Goal: Book appointment/travel/reservation

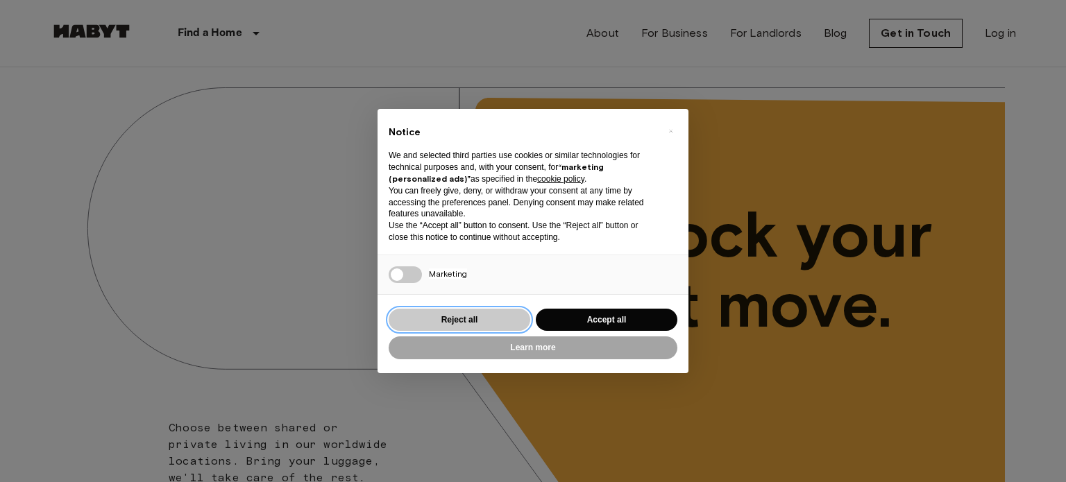
click at [500, 316] on button "Reject all" at bounding box center [460, 320] width 142 height 23
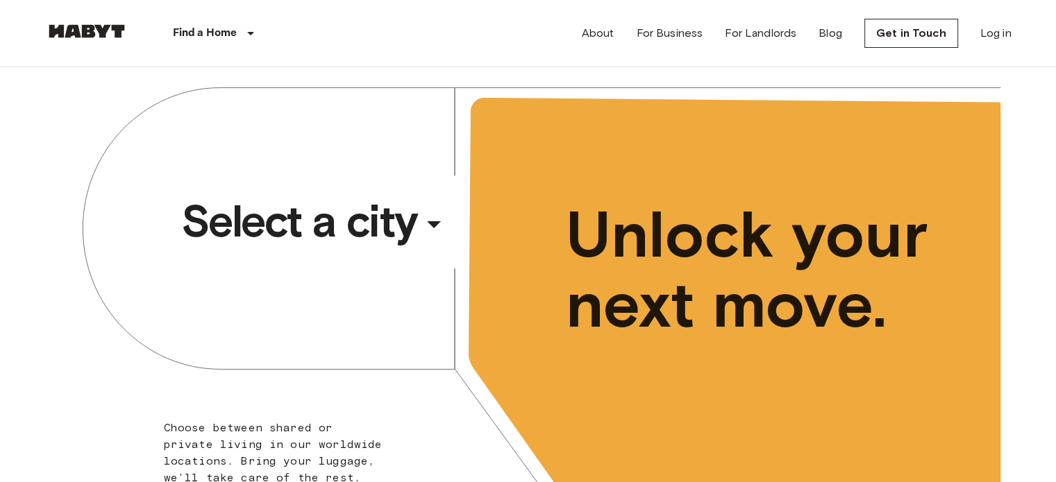
click at [428, 217] on icon "button" at bounding box center [433, 224] width 33 height 33
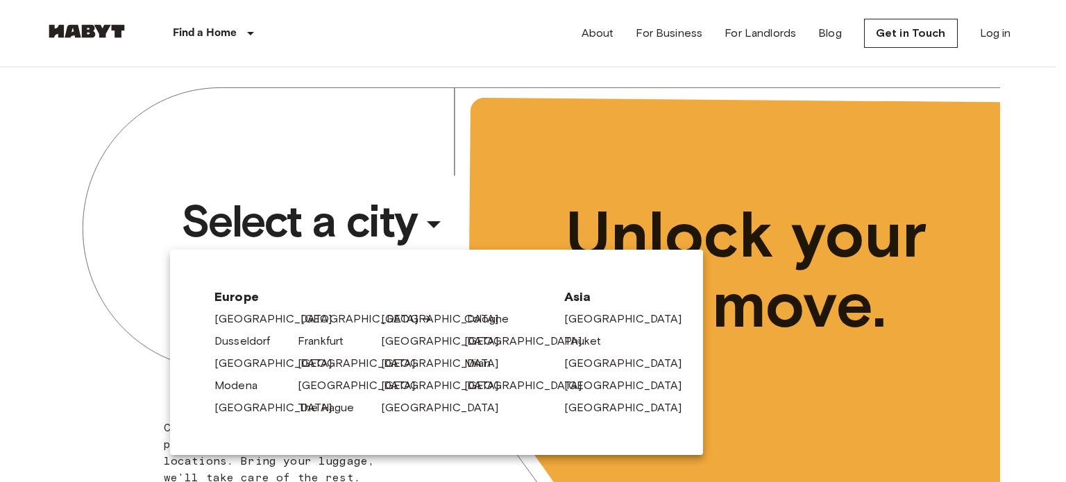
click at [315, 313] on link "[GEOGRAPHIC_DATA]" at bounding box center [367, 319] width 132 height 17
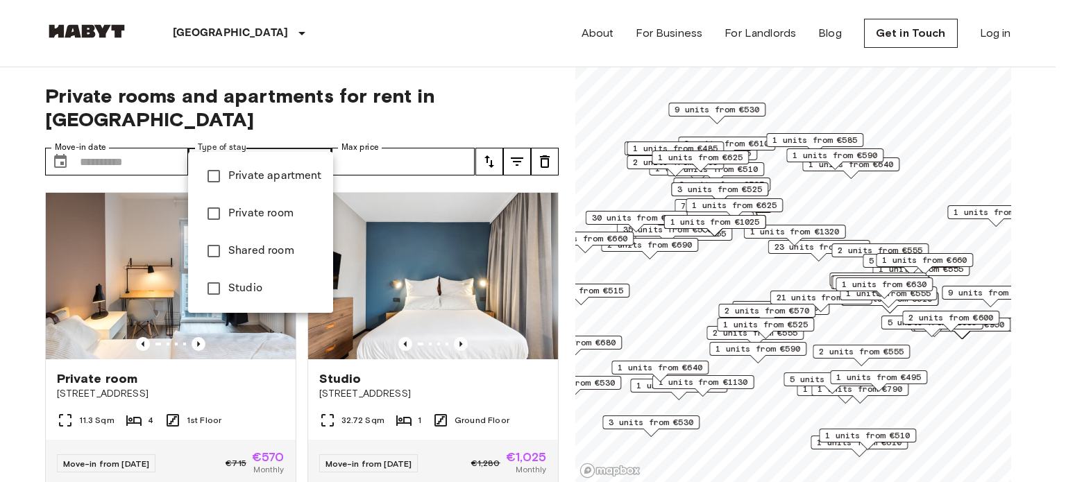
type input "**********"
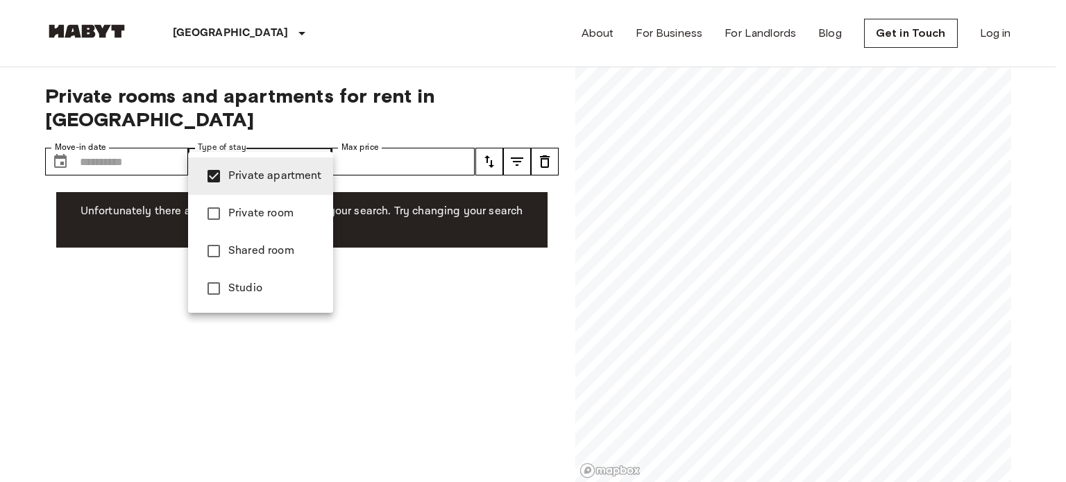
click at [89, 136] on div at bounding box center [533, 241] width 1066 height 482
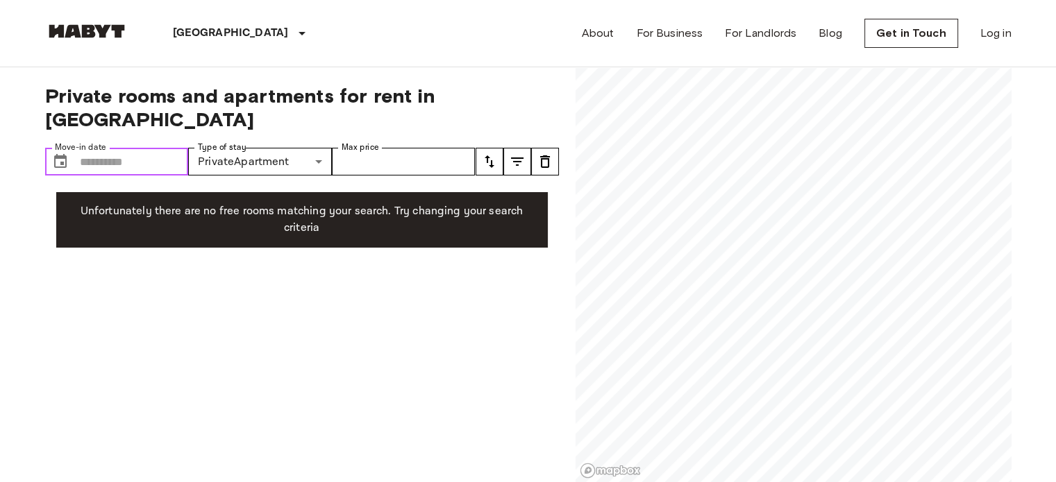
click at [89, 148] on input "Move-in date" at bounding box center [134, 162] width 109 height 28
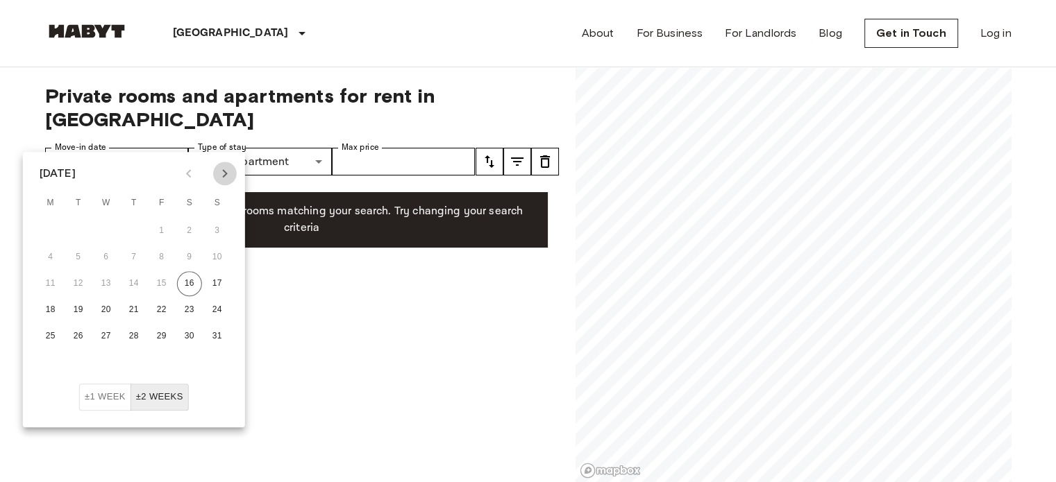
click at [227, 177] on icon "Next month" at bounding box center [225, 173] width 17 height 17
click at [80, 340] on button "30" at bounding box center [78, 336] width 25 height 25
type input "**********"
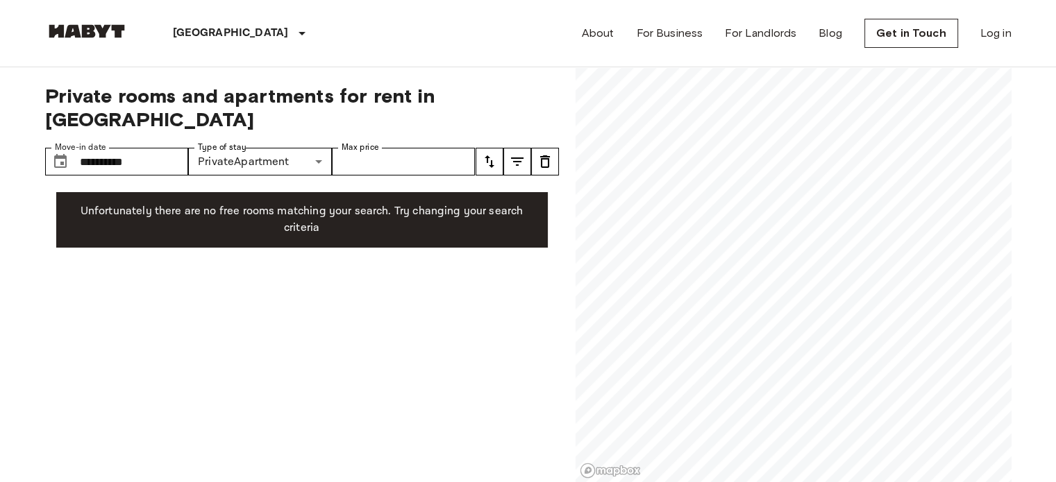
click at [381, 203] on p "Unfortunately there are no free rooms matching your search. Try changing your s…" at bounding box center [301, 219] width 469 height 33
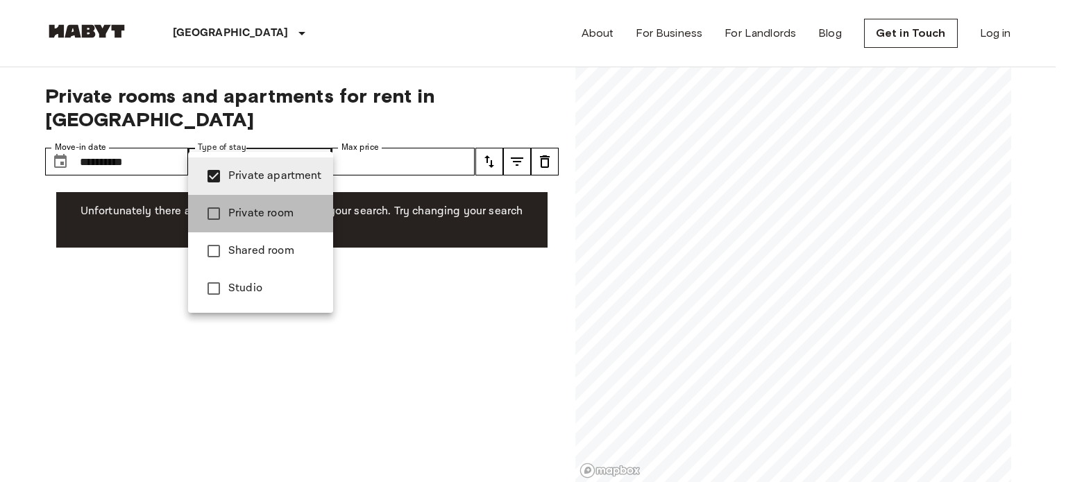
click at [255, 204] on li "Private room" at bounding box center [260, 213] width 145 height 37
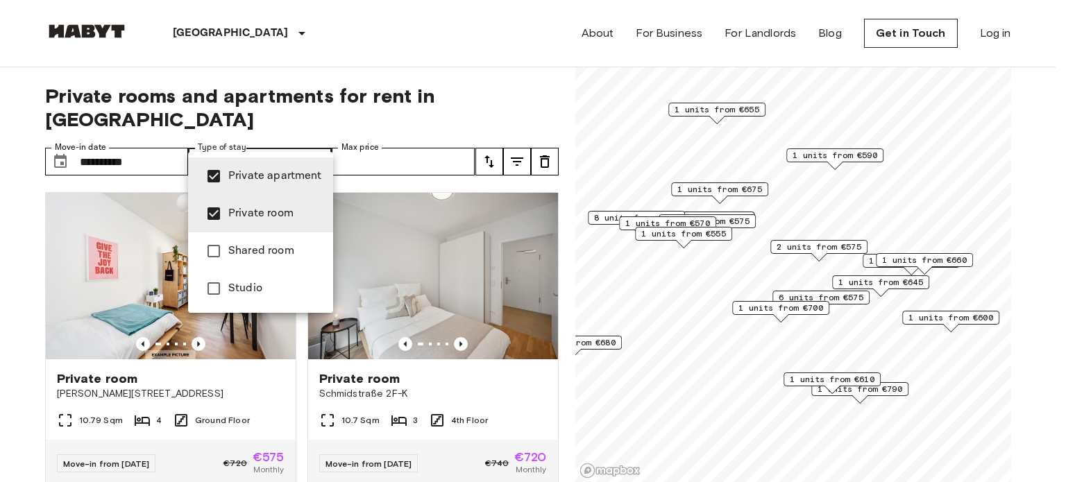
click at [249, 169] on span "Private apartment" at bounding box center [275, 176] width 94 height 17
type input "**********"
click at [12, 221] on div at bounding box center [533, 241] width 1066 height 482
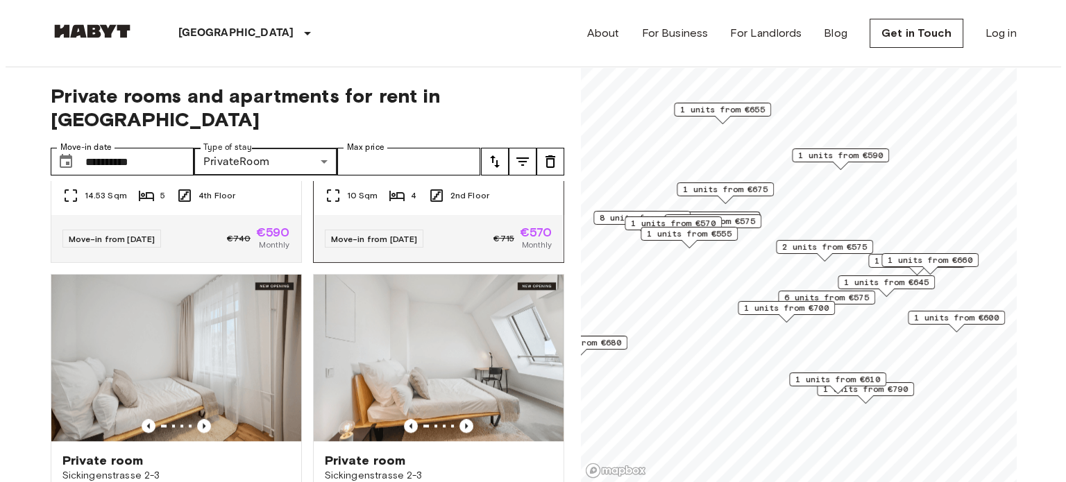
scroll to position [1458, 0]
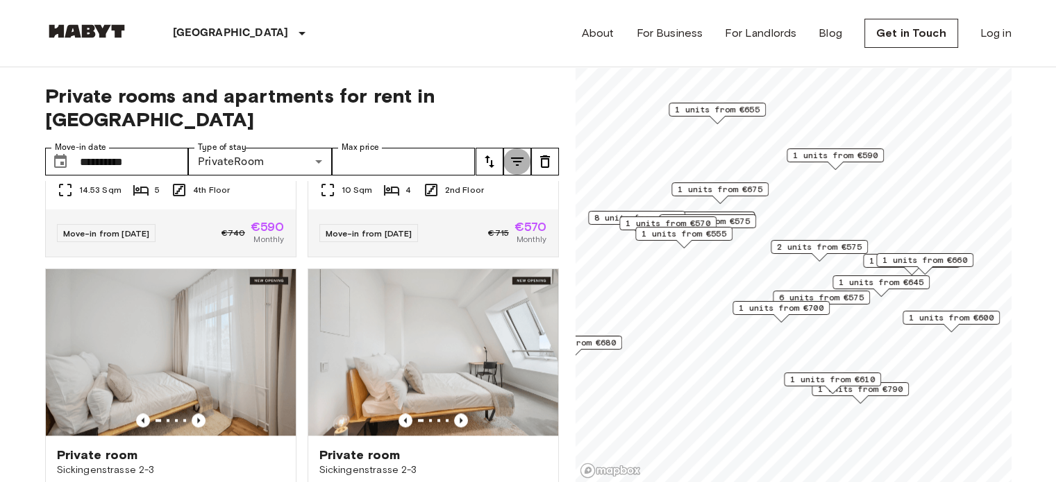
click at [522, 153] on icon "tune" at bounding box center [517, 161] width 17 height 17
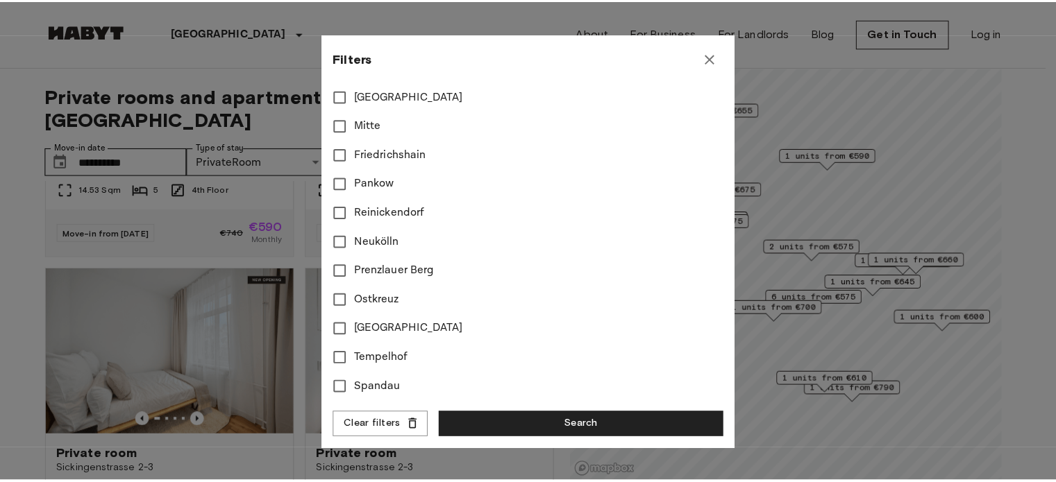
scroll to position [609, 0]
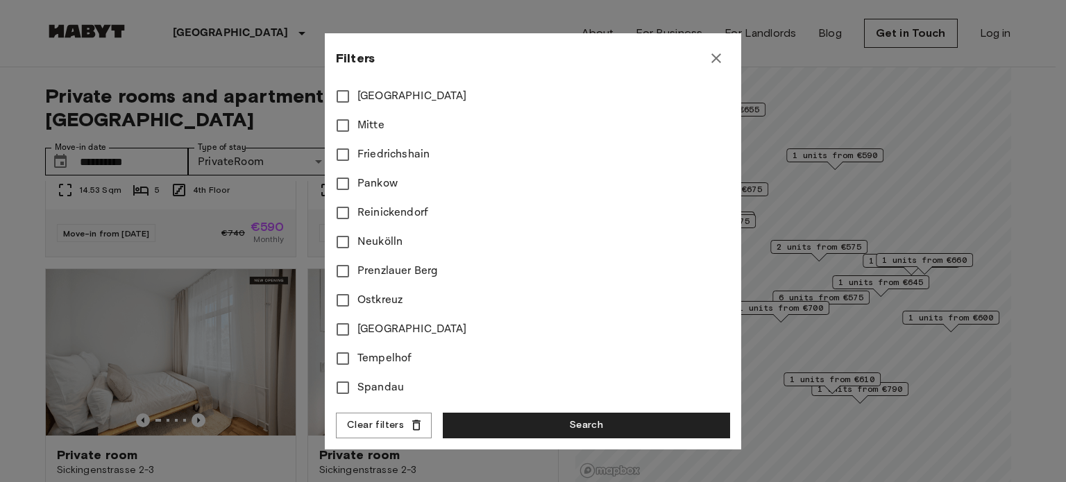
click at [718, 56] on icon "button" at bounding box center [716, 58] width 17 height 17
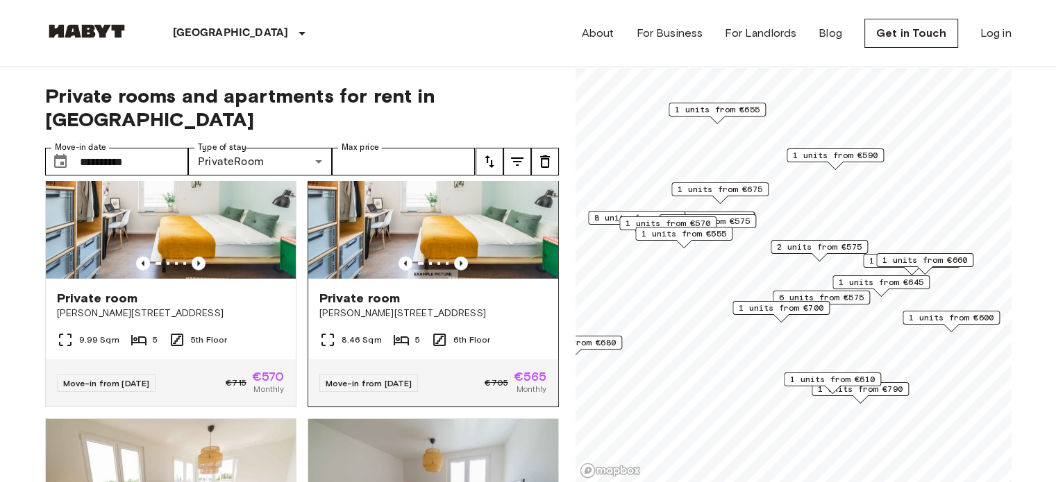
scroll to position [3749, 0]
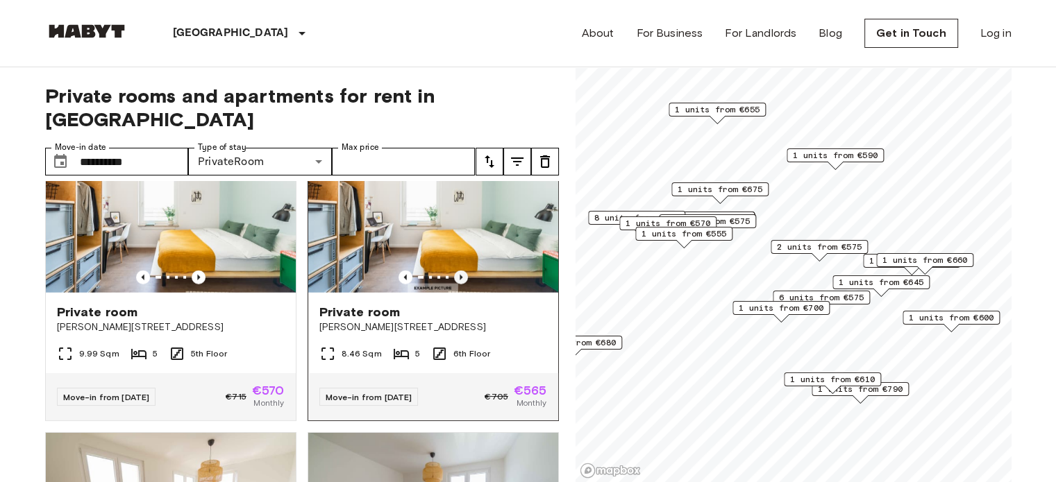
click at [459, 285] on div at bounding box center [433, 278] width 250 height 14
click at [454, 285] on icon "Previous image" at bounding box center [461, 278] width 14 height 14
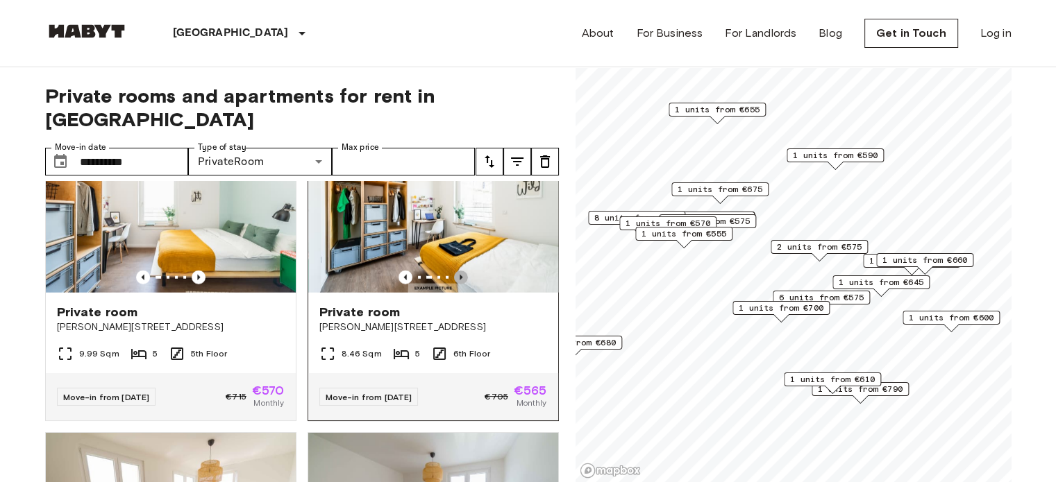
click at [454, 285] on icon "Previous image" at bounding box center [461, 278] width 14 height 14
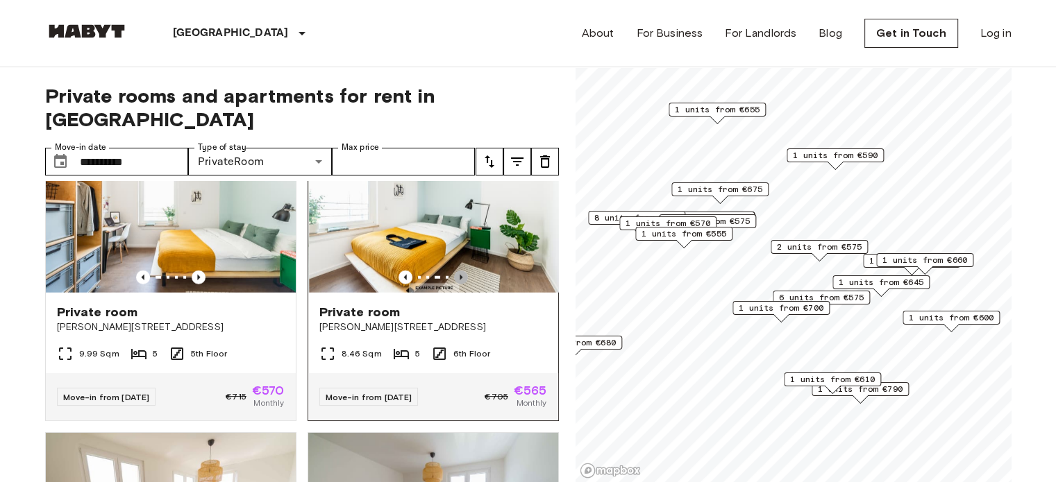
click at [454, 285] on icon "Previous image" at bounding box center [461, 278] width 14 height 14
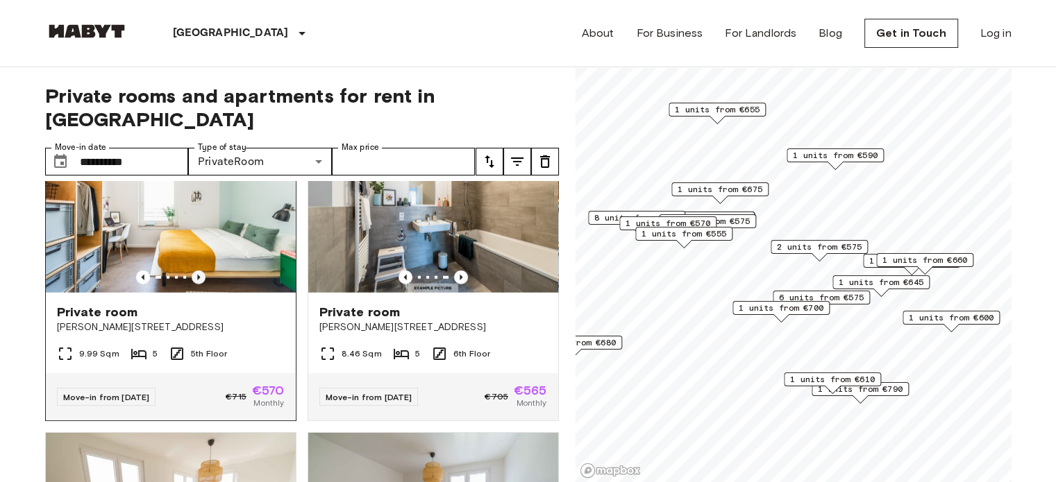
click at [201, 285] on icon "Previous image" at bounding box center [199, 278] width 14 height 14
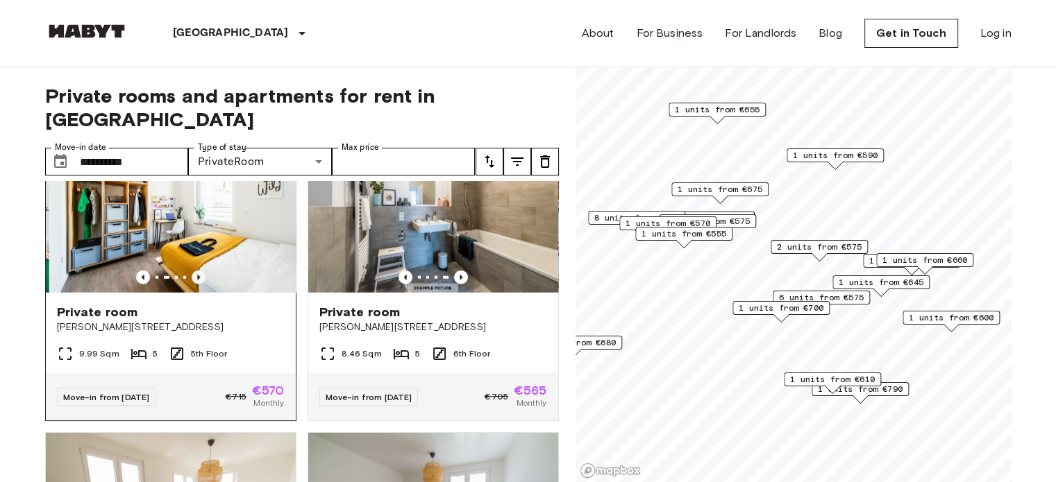
click at [201, 285] on icon "Previous image" at bounding box center [199, 278] width 14 height 14
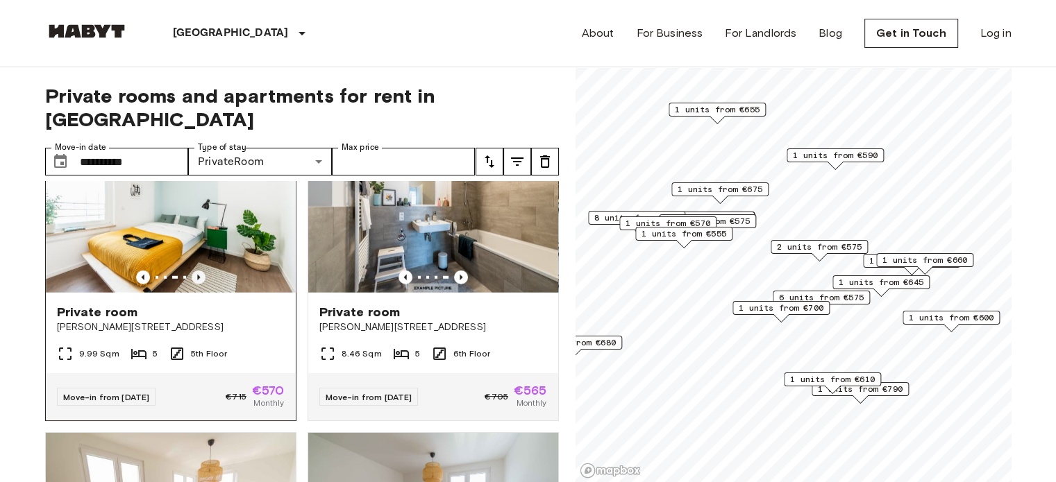
click at [201, 285] on icon "Previous image" at bounding box center [199, 278] width 14 height 14
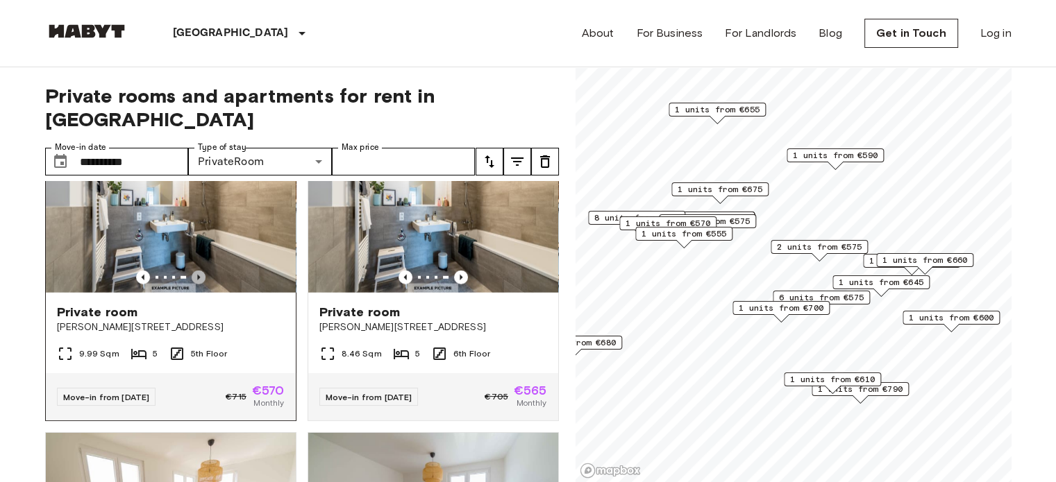
click at [193, 285] on icon "Previous image" at bounding box center [199, 278] width 14 height 14
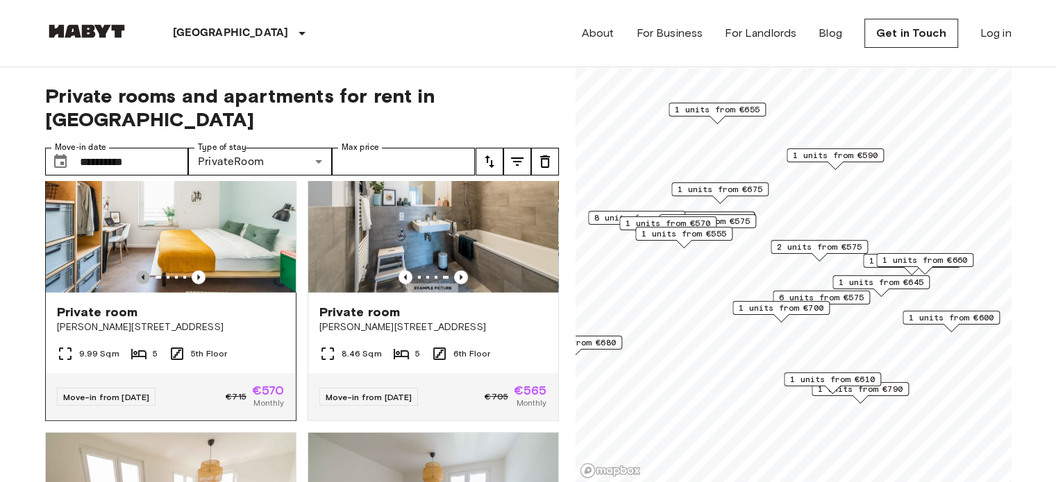
click at [142, 285] on icon "Previous image" at bounding box center [143, 278] width 14 height 14
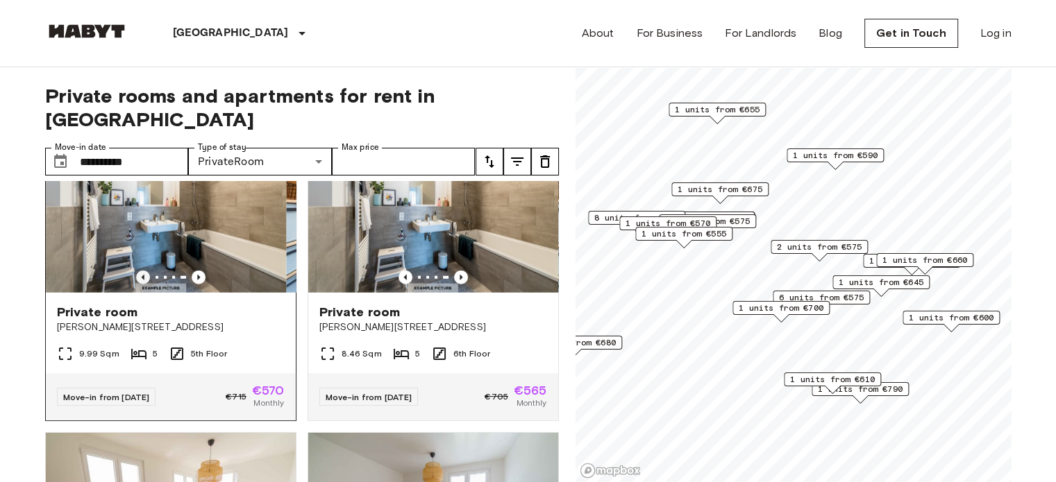
click at [142, 285] on icon "Previous image" at bounding box center [143, 278] width 14 height 14
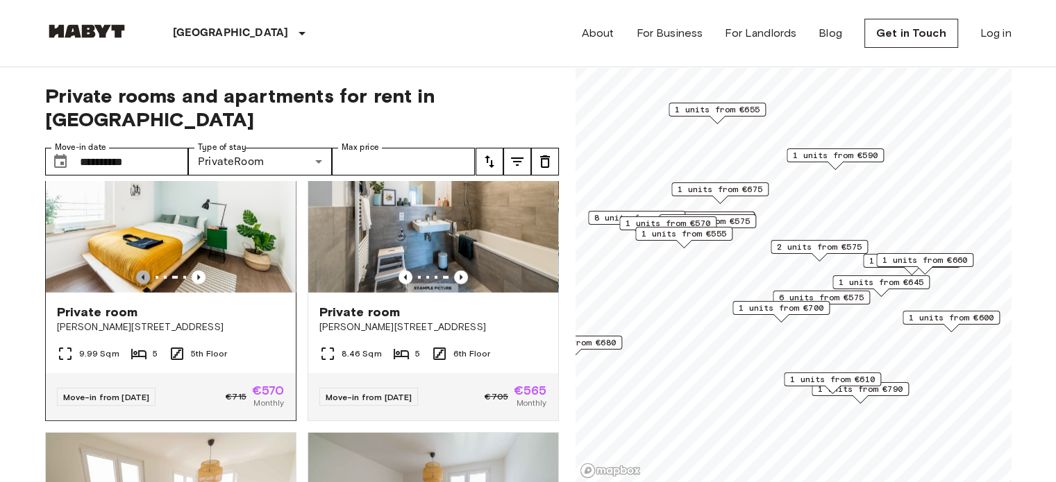
click at [142, 285] on icon "Previous image" at bounding box center [143, 278] width 14 height 14
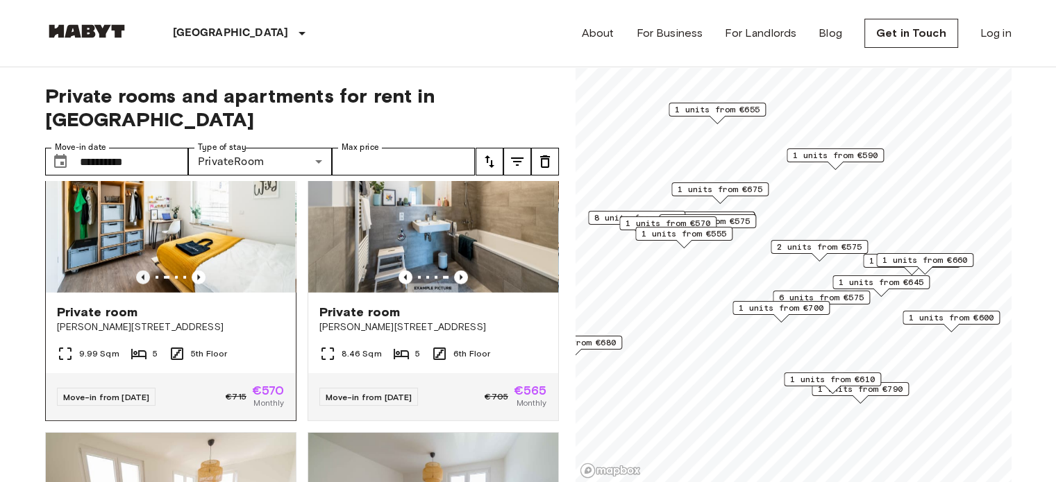
click at [142, 285] on icon "Previous image" at bounding box center [143, 278] width 14 height 14
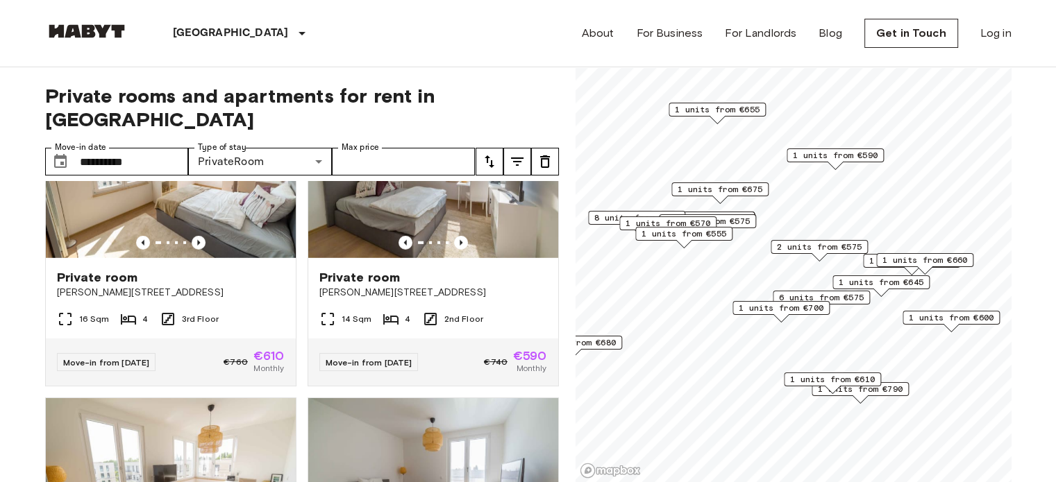
scroll to position [4096, 0]
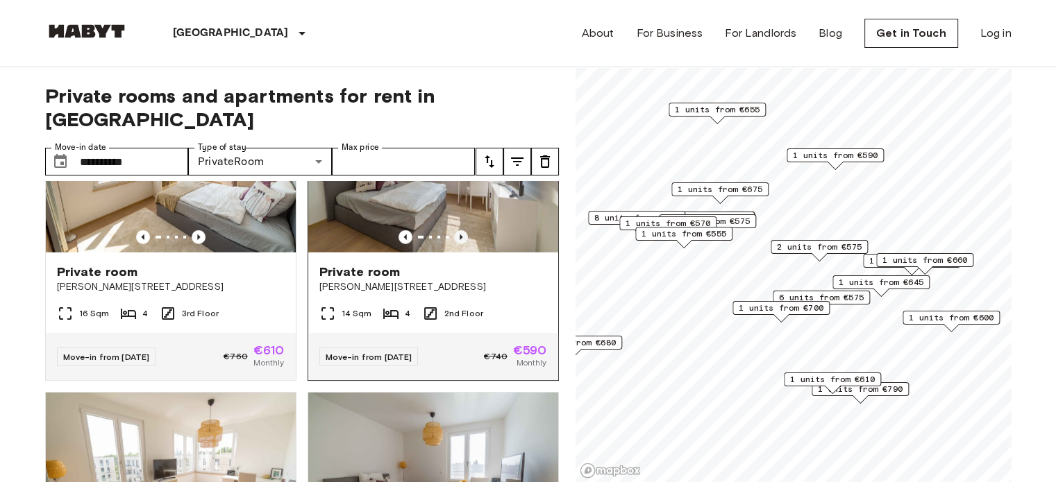
click at [454, 244] on icon "Previous image" at bounding box center [461, 237] width 14 height 14
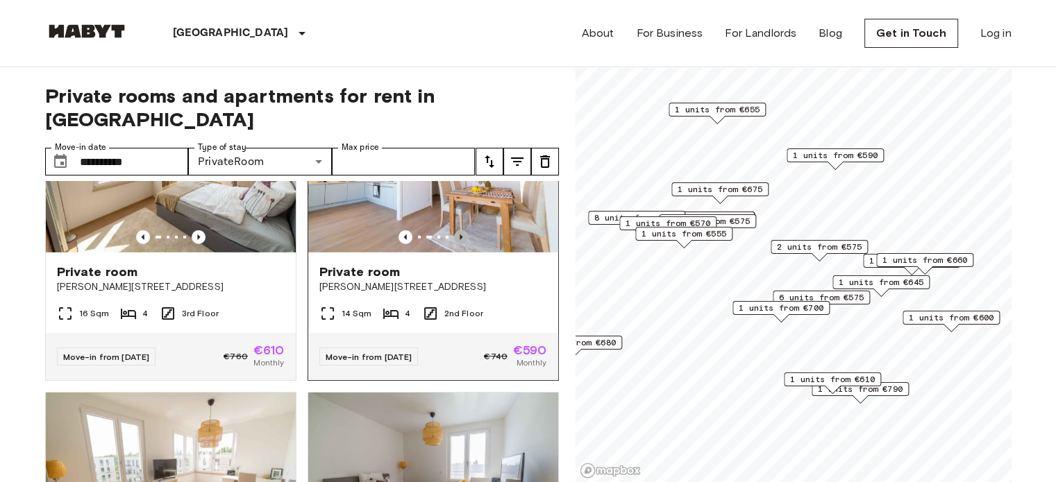
click at [454, 244] on icon "Previous image" at bounding box center [461, 237] width 14 height 14
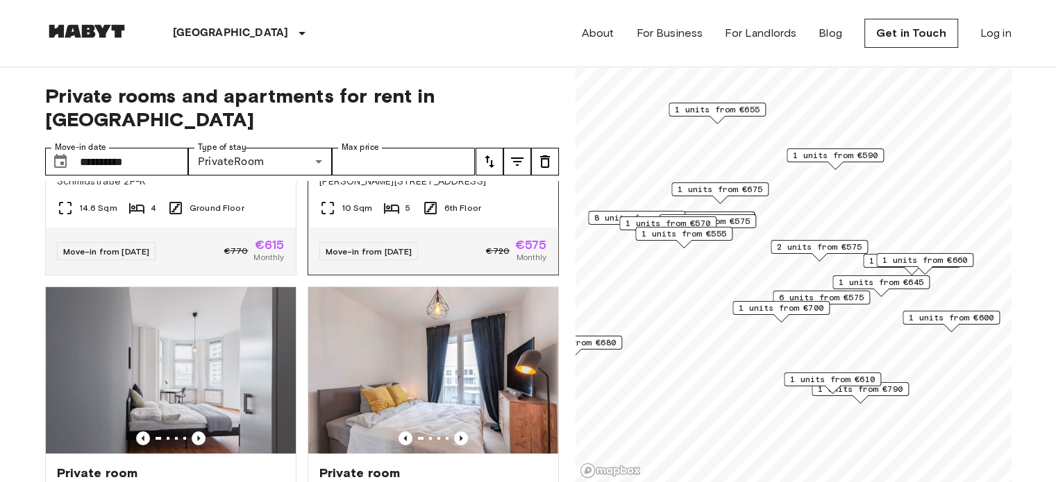
scroll to position [4859, 0]
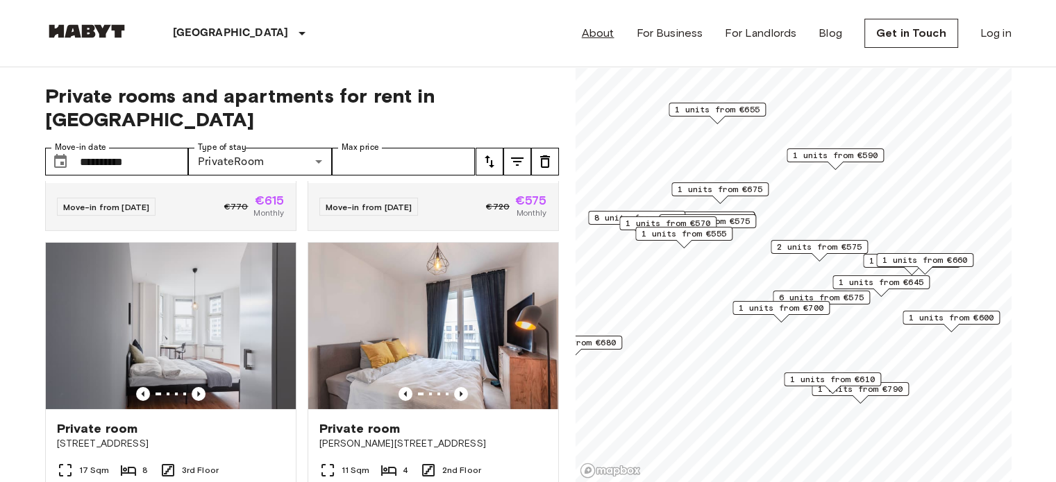
click at [614, 35] on link "About" at bounding box center [598, 33] width 33 height 17
click at [605, 31] on link "About" at bounding box center [598, 33] width 33 height 17
click at [601, 34] on link "About" at bounding box center [598, 33] width 33 height 17
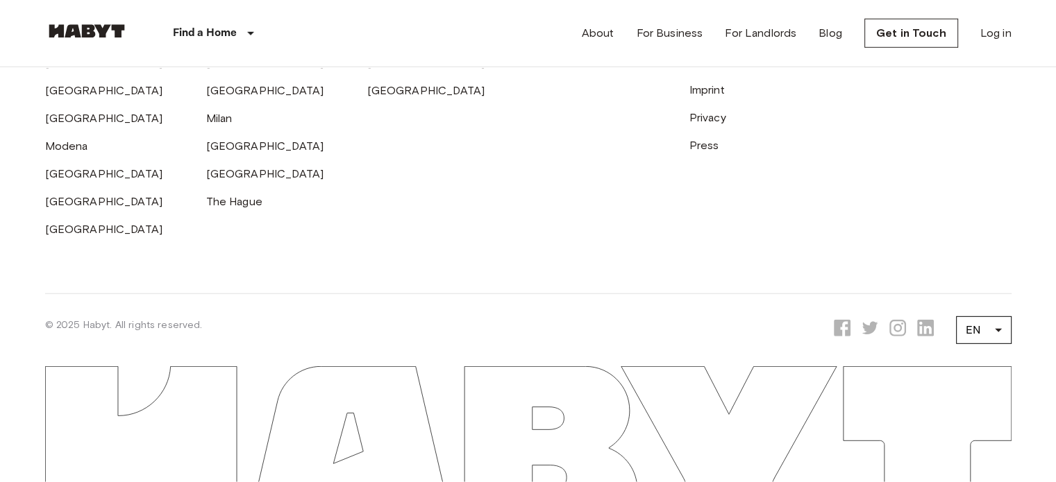
scroll to position [4460, 0]
